Goal: Task Accomplishment & Management: Manage account settings

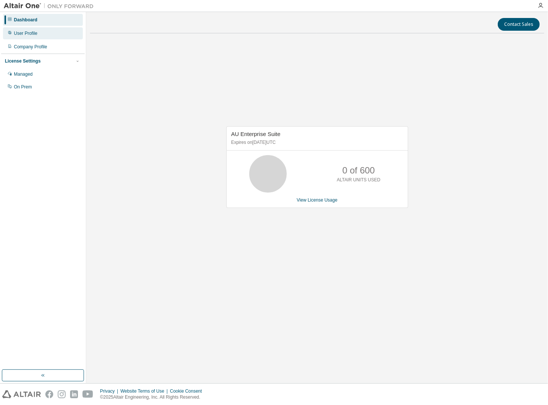
click at [20, 34] on div "User Profile" at bounding box center [26, 33] width 24 height 6
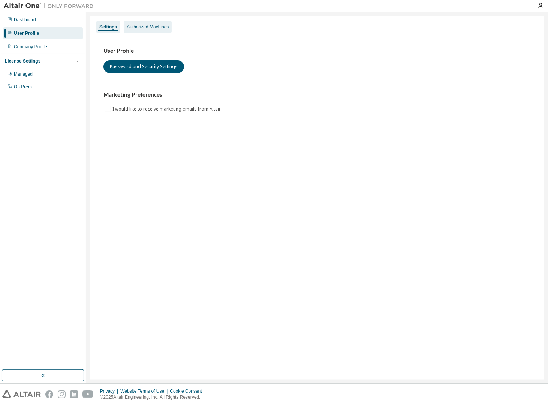
click at [157, 28] on div "Authorized Machines" at bounding box center [148, 27] width 42 height 6
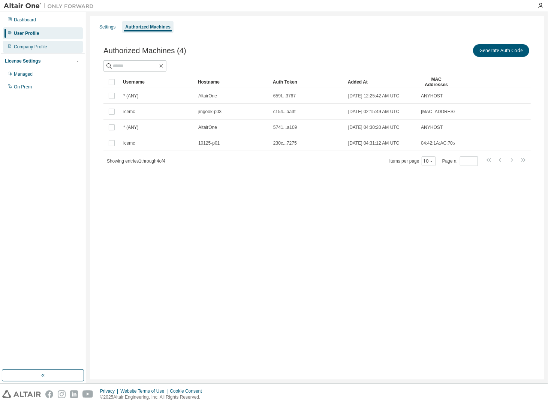
click at [36, 44] on div "Company Profile" at bounding box center [30, 47] width 33 height 6
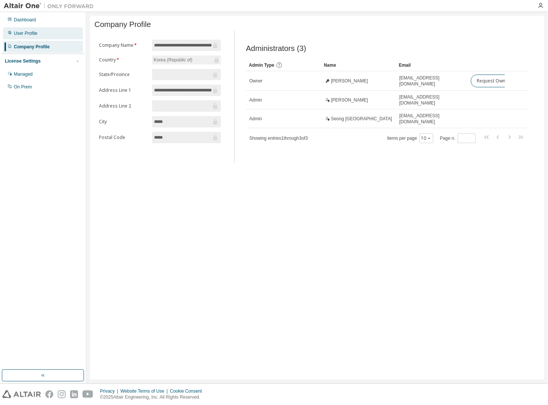
click at [23, 31] on div "User Profile" at bounding box center [26, 33] width 24 height 6
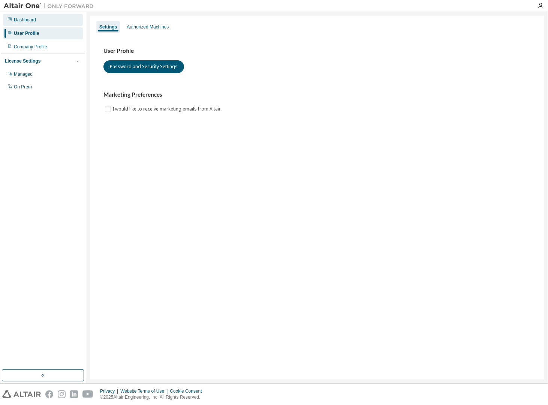
click at [24, 19] on div "Dashboard" at bounding box center [25, 20] width 22 height 6
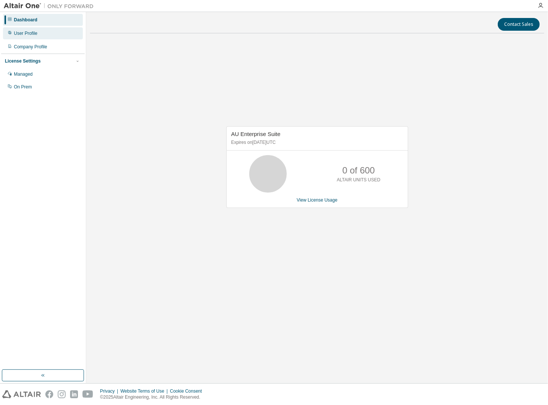
click at [31, 36] on div "User Profile" at bounding box center [26, 33] width 24 height 6
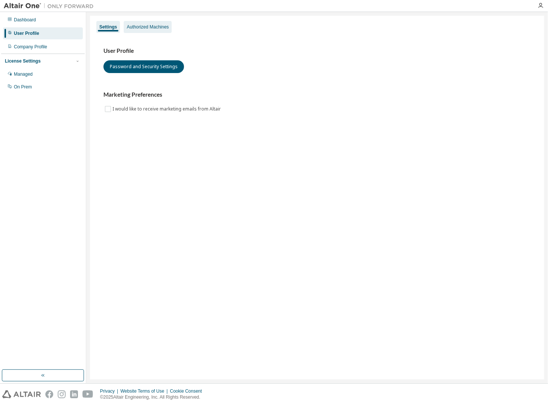
click at [144, 24] on div "Authorized Machines" at bounding box center [148, 27] width 42 height 6
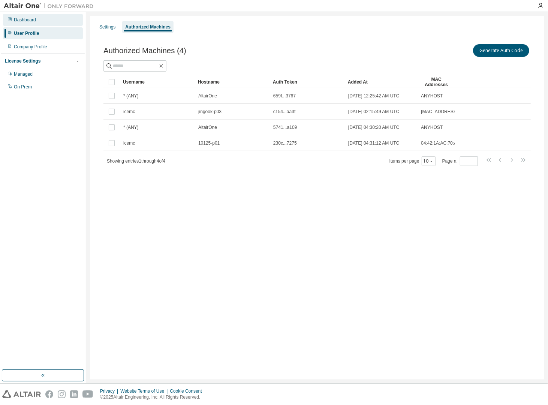
click at [8, 20] on icon at bounding box center [9, 19] width 4 height 4
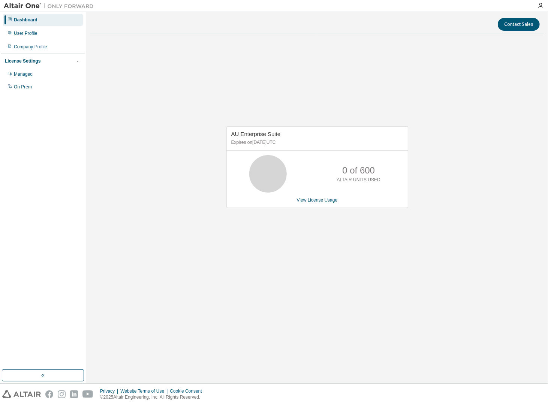
click at [231, 241] on div "AU Enterprise Suite Expires on August 8, 2026 UTC 0 of 600 ALTAIR UNITS USED Vi…" at bounding box center [317, 170] width 454 height 263
click at [29, 33] on div "User Profile" at bounding box center [26, 33] width 24 height 6
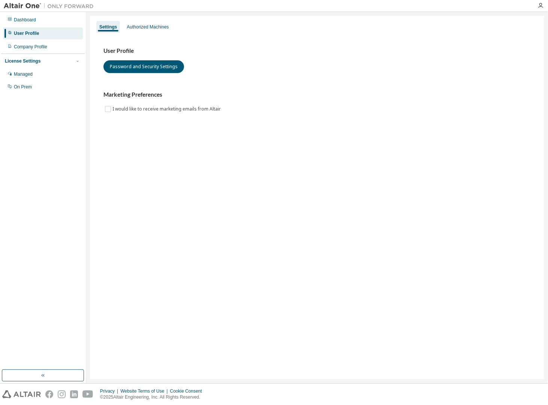
drag, startPoint x: 235, startPoint y: 190, endPoint x: 209, endPoint y: 173, distance: 30.9
click at [235, 190] on div "Settings Authorized Machines User Profile Password and Security Settings Market…" at bounding box center [317, 198] width 454 height 364
click at [333, 187] on div "Settings Authorized Machines User Profile Password and Security Settings Market…" at bounding box center [317, 198] width 454 height 364
click at [542, 4] on icon "button" at bounding box center [540, 6] width 6 height 6
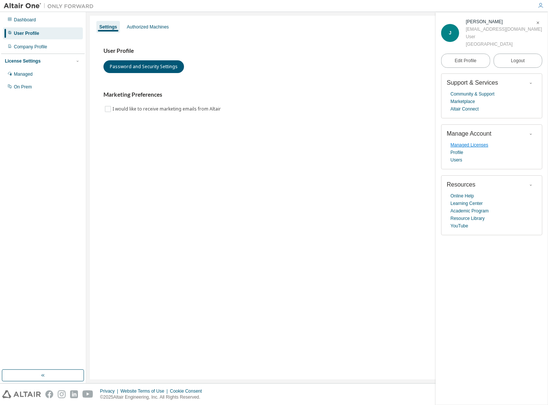
click at [472, 149] on link "Managed Licenses" at bounding box center [469, 144] width 38 height 7
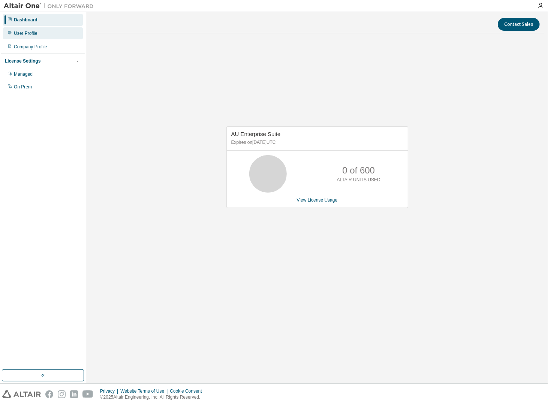
click at [30, 30] on div "User Profile" at bounding box center [43, 33] width 80 height 12
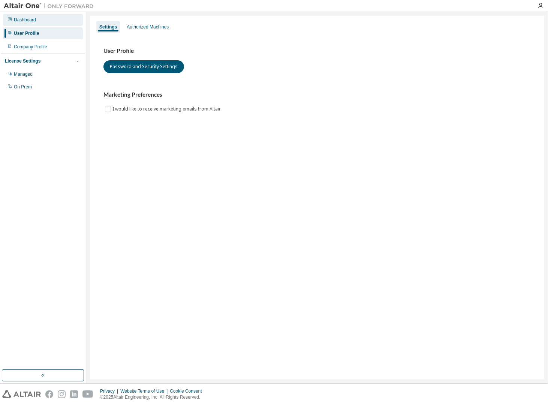
click at [9, 18] on icon at bounding box center [10, 19] width 4 height 4
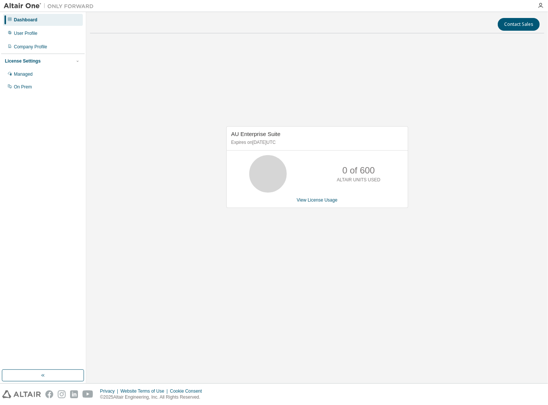
click at [264, 167] on icon at bounding box center [267, 173] width 19 height 19
click at [306, 200] on link "View License Usage" at bounding box center [317, 199] width 41 height 5
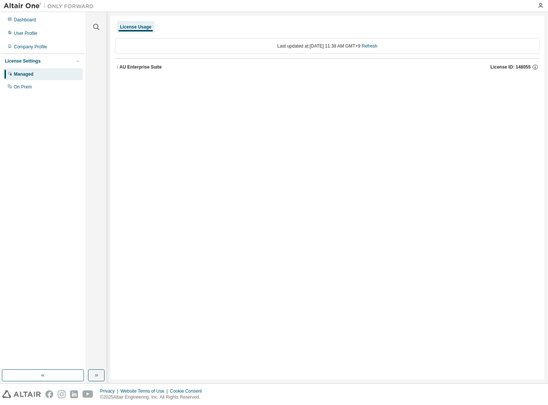
click at [24, 59] on div "License Settings" at bounding box center [23, 61] width 36 height 6
click at [475, 165] on div "License Usage Last updated at: Thu 2025-09-04 11:38 AM GMT+9 Refresh AU Enterpr…" at bounding box center [327, 198] width 433 height 364
click at [19, 22] on div "Dashboard" at bounding box center [25, 20] width 22 height 6
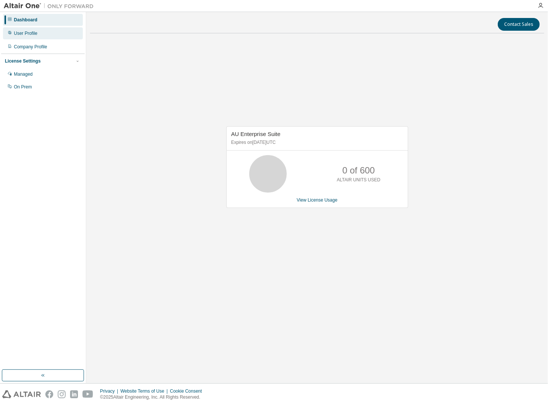
click at [15, 31] on div "User Profile" at bounding box center [26, 33] width 24 height 6
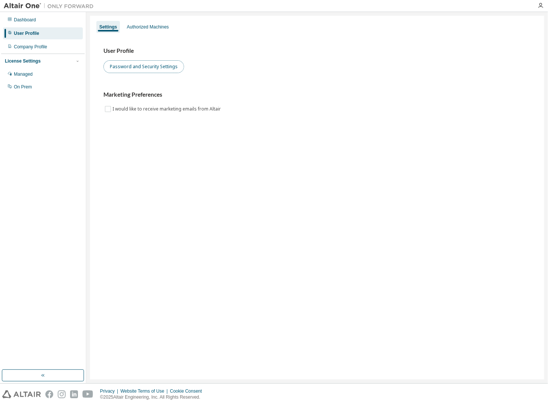
click at [136, 67] on button "Password and Security Settings" at bounding box center [143, 66] width 81 height 13
click at [156, 26] on div "Authorized Machines" at bounding box center [148, 27] width 42 height 6
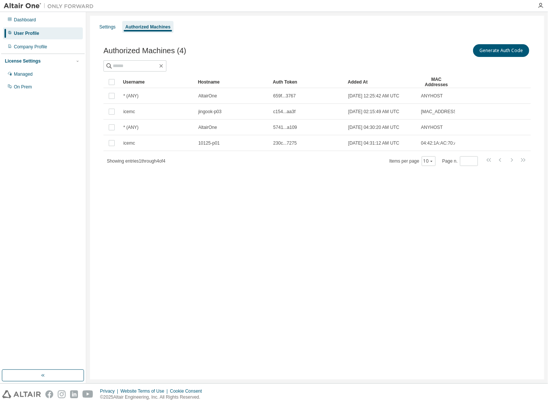
click at [250, 190] on div "Settings Authorized Machines Authorized Machines (4) Generate Auth Code Clear L…" at bounding box center [317, 198] width 454 height 364
click at [32, 71] on div "Managed" at bounding box center [23, 74] width 19 height 6
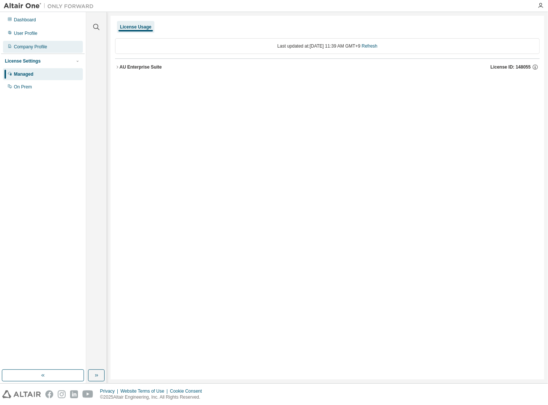
click at [38, 46] on div "Company Profile" at bounding box center [30, 47] width 33 height 6
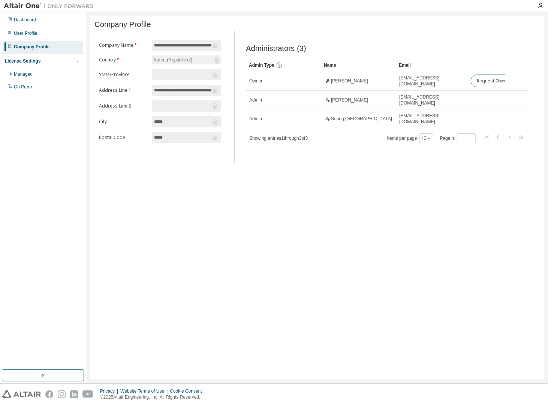
click at [465, 263] on div "**********" at bounding box center [317, 198] width 454 height 364
click at [29, 21] on div "Dashboard" at bounding box center [25, 20] width 22 height 6
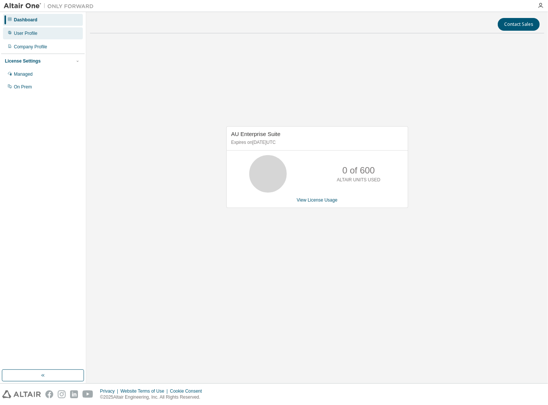
click at [30, 36] on div "User Profile" at bounding box center [26, 33] width 24 height 6
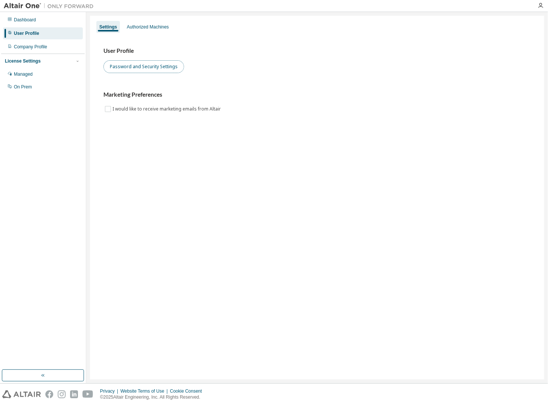
click at [167, 68] on button "Password and Security Settings" at bounding box center [143, 66] width 81 height 13
click at [142, 28] on div "Authorized Machines" at bounding box center [148, 27] width 42 height 6
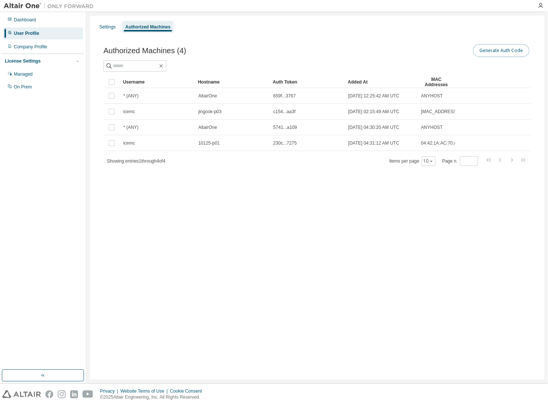
click at [509, 51] on button "Generate Auth Code" at bounding box center [501, 50] width 56 height 13
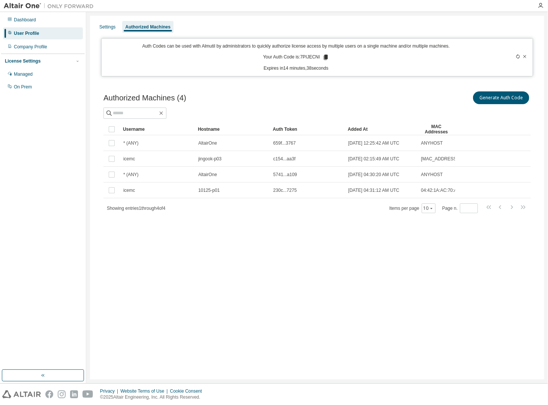
click at [526, 57] on icon at bounding box center [524, 56] width 4 height 4
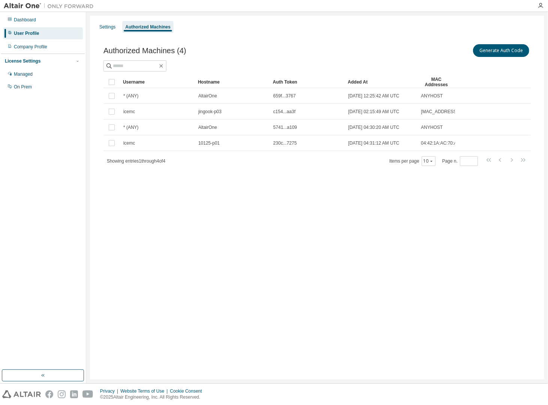
click at [196, 268] on div "Settings Authorized Machines Authorized Machines (4) Generate Auth Code Clear L…" at bounding box center [317, 198] width 454 height 364
click at [196, 267] on div "Settings Authorized Machines Authorized Machines (4) Generate Auth Code Clear L…" at bounding box center [317, 198] width 454 height 364
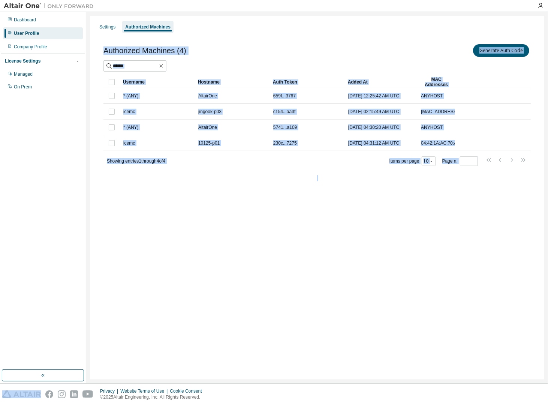
click at [196, 267] on div "Settings Authorized Machines Authorized Machines (4) Generate Auth Code Clear L…" at bounding box center [317, 198] width 454 height 364
